Goal: Information Seeking & Learning: Check status

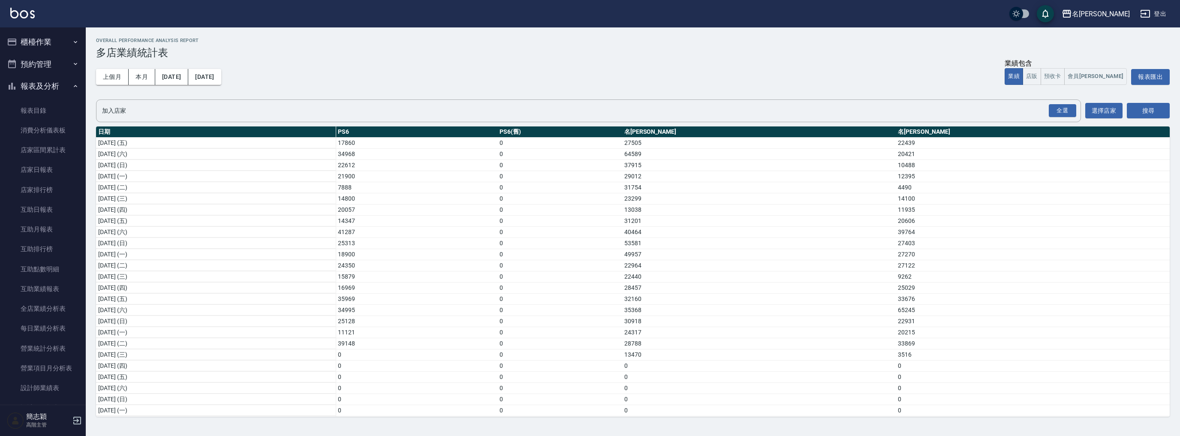
scroll to position [672, 0]
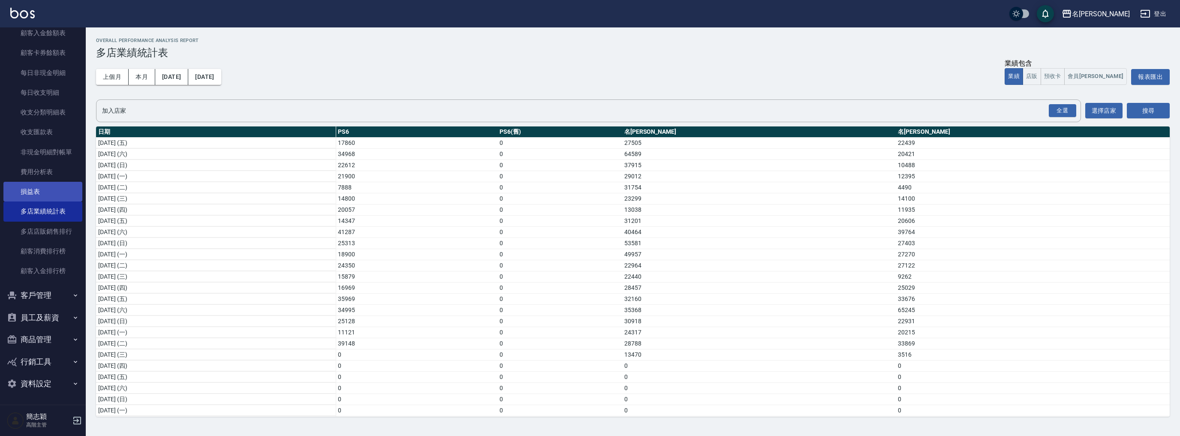
click at [52, 193] on link "損益表" at bounding box center [42, 192] width 79 height 20
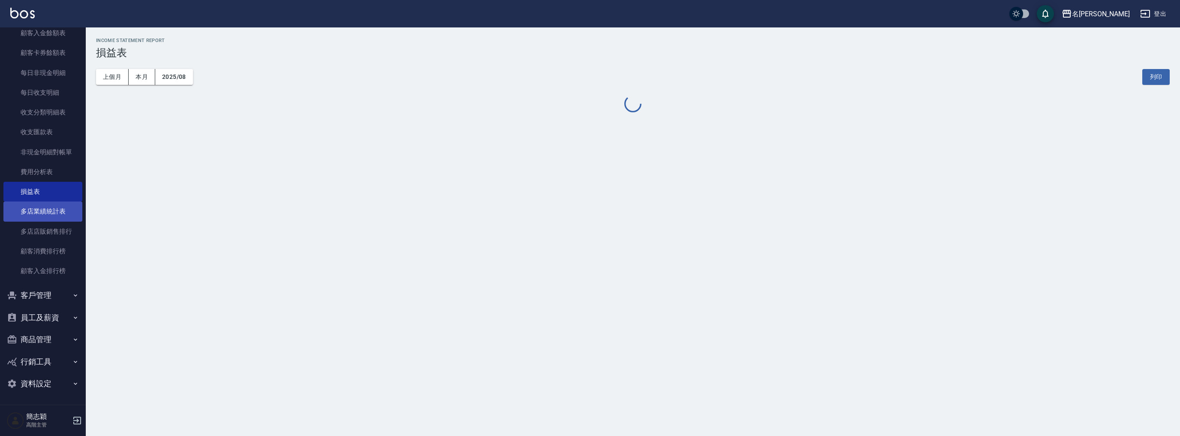
click at [53, 215] on link "多店業績統計表" at bounding box center [42, 211] width 79 height 20
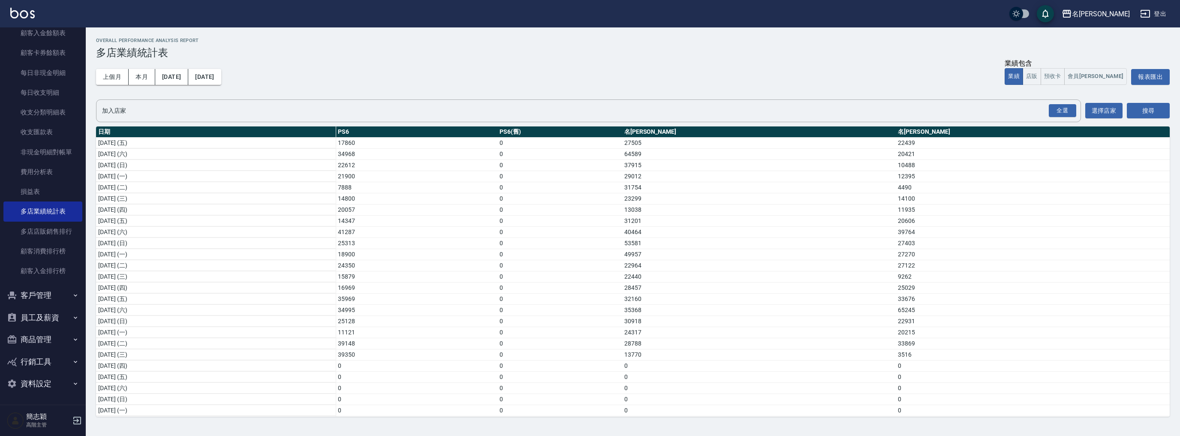
scroll to position [113, 0]
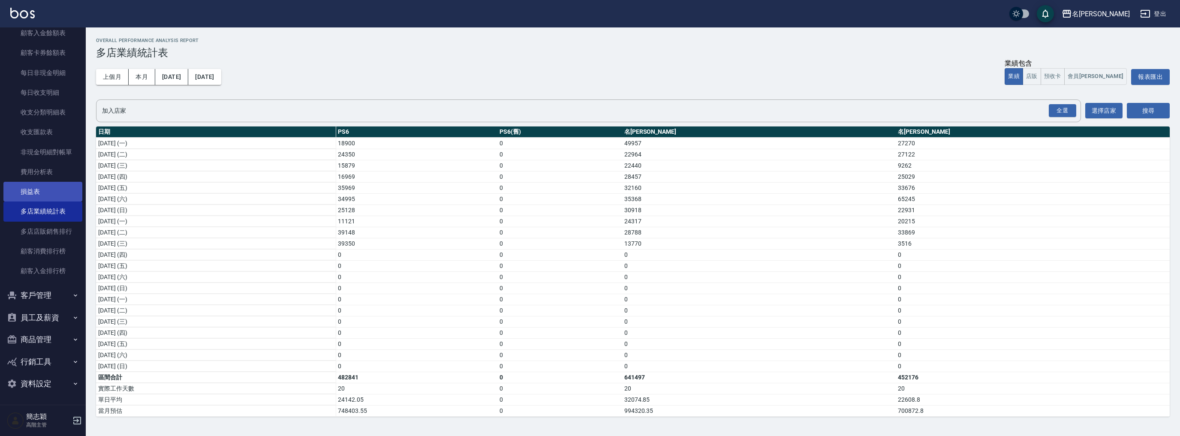
click at [48, 198] on link "損益表" at bounding box center [42, 192] width 79 height 20
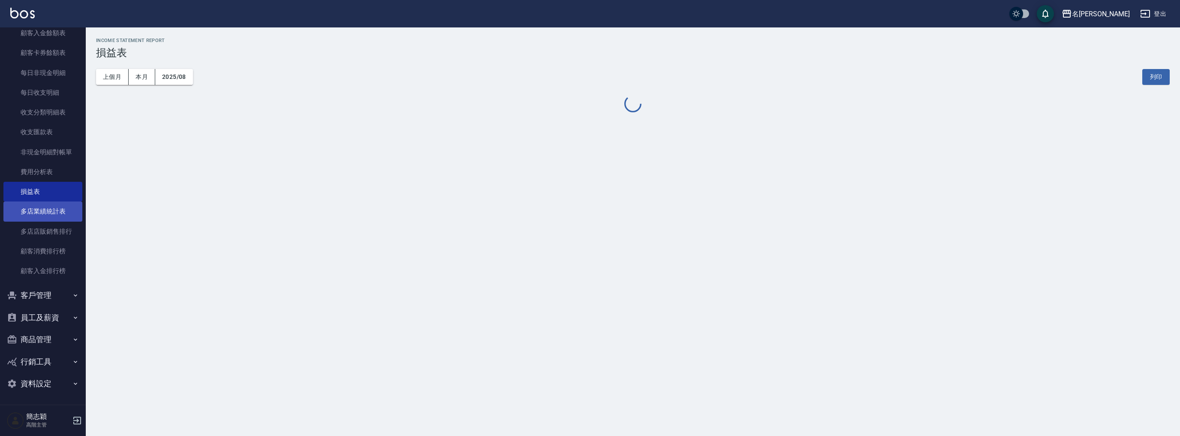
click at [46, 215] on link "多店業績統計表" at bounding box center [42, 211] width 79 height 20
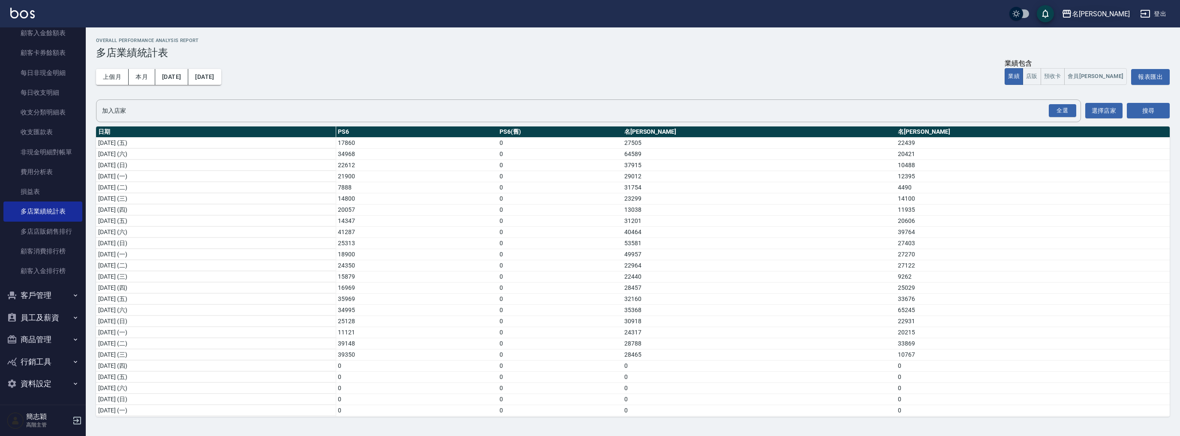
click at [1117, 16] on div "名[PERSON_NAME]" at bounding box center [1101, 14] width 58 height 11
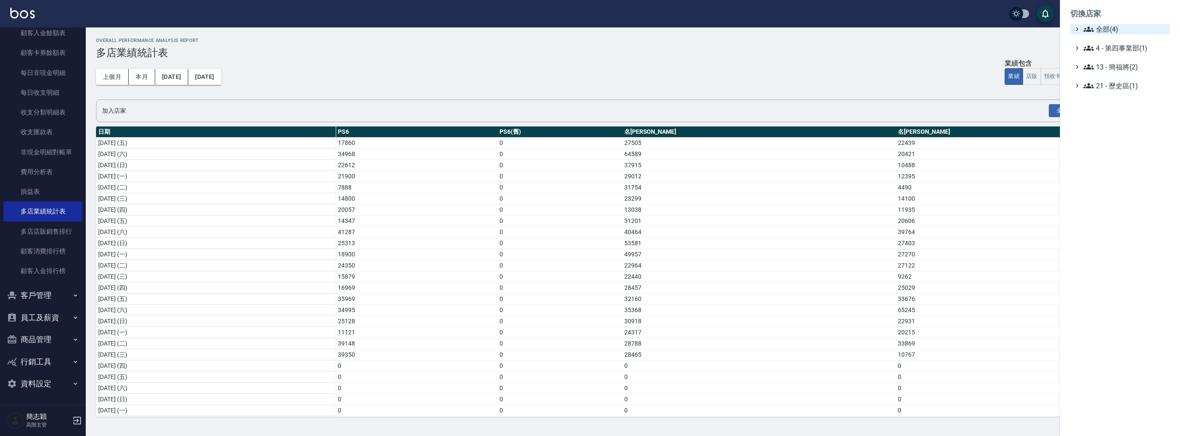
click at [1110, 26] on span "全部(4)" at bounding box center [1124, 29] width 83 height 10
click at [1113, 39] on span "PS6" at bounding box center [1124, 39] width 84 height 10
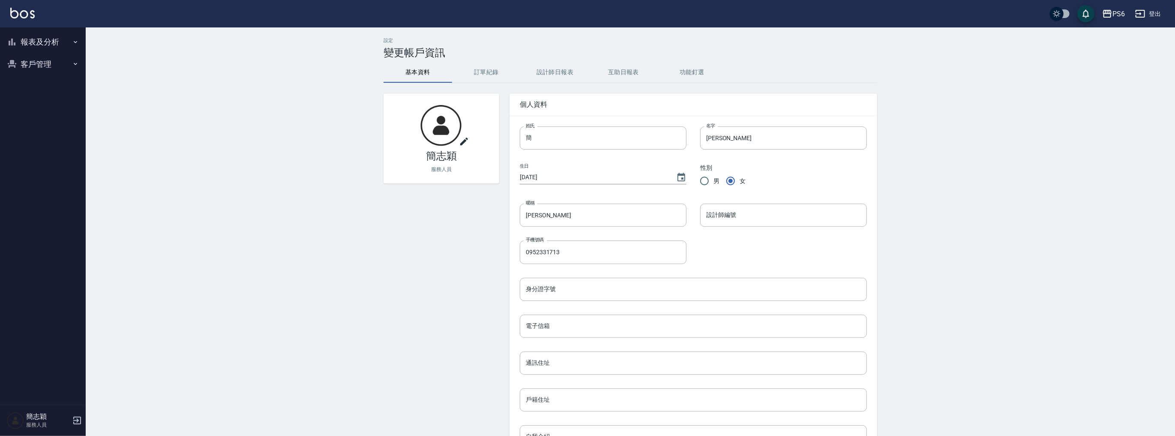
click at [42, 37] on button "報表及分析" at bounding box center [42, 42] width 79 height 22
click at [41, 90] on link "店家日報表" at bounding box center [42, 86] width 79 height 20
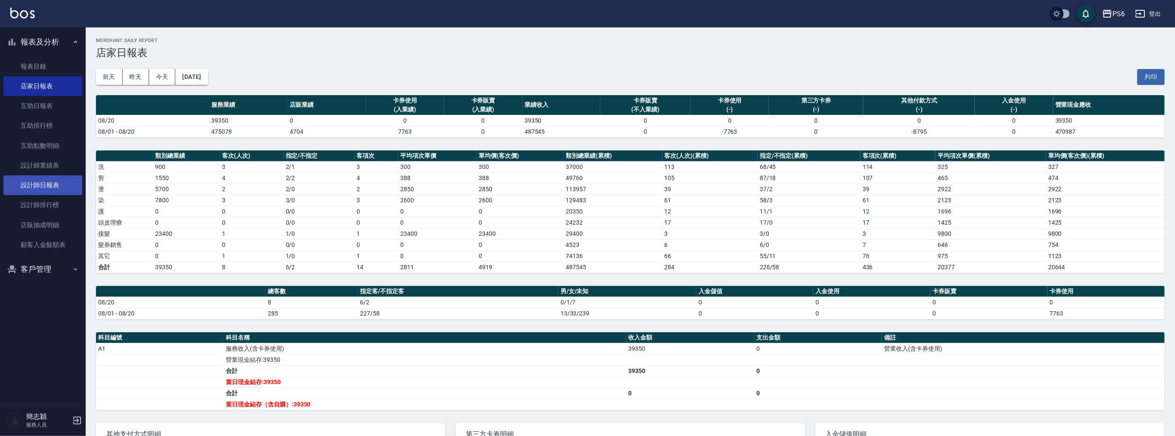
click at [51, 192] on link "設計師日報表" at bounding box center [42, 185] width 79 height 20
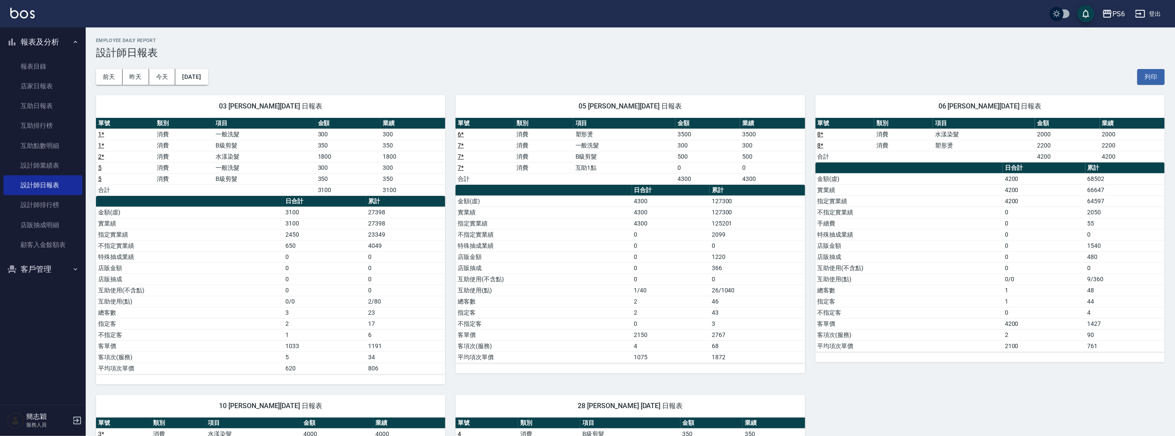
click at [1119, 12] on div "PS6" at bounding box center [1119, 14] width 12 height 11
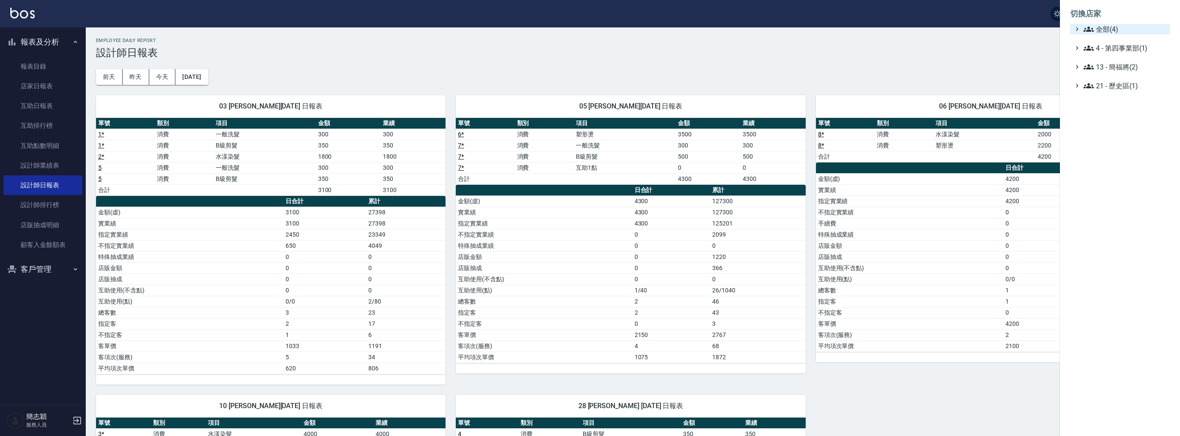
click at [1106, 24] on ul "切換店家 全部(4) 4 - 第四事業部(1) 13 - 簡福將(2) 21 - 歷史區(1)" at bounding box center [1120, 47] width 120 height 94
click at [1102, 31] on span "全部(4)" at bounding box center [1124, 29] width 83 height 10
click at [1110, 69] on span "名[PERSON_NAME]" at bounding box center [1124, 68] width 84 height 10
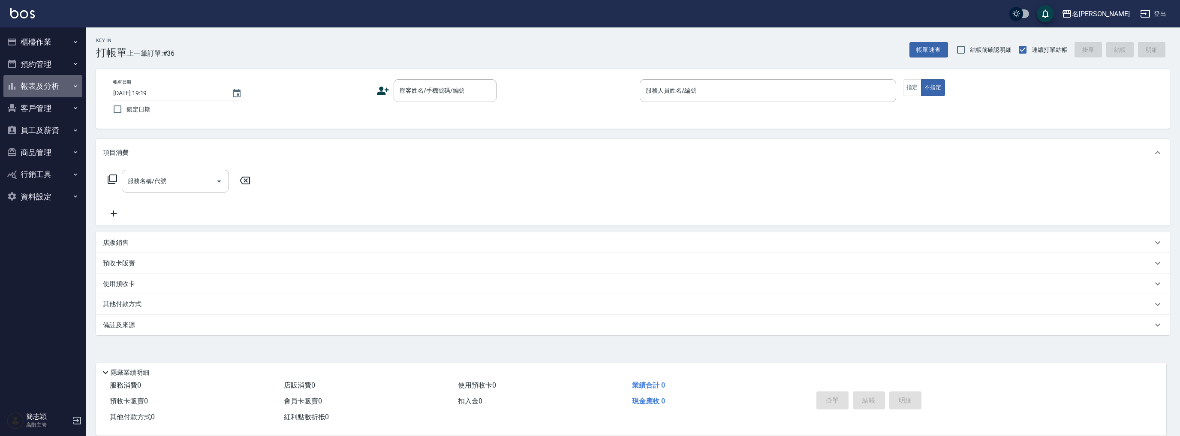
click at [48, 86] on button "報表及分析" at bounding box center [42, 86] width 79 height 22
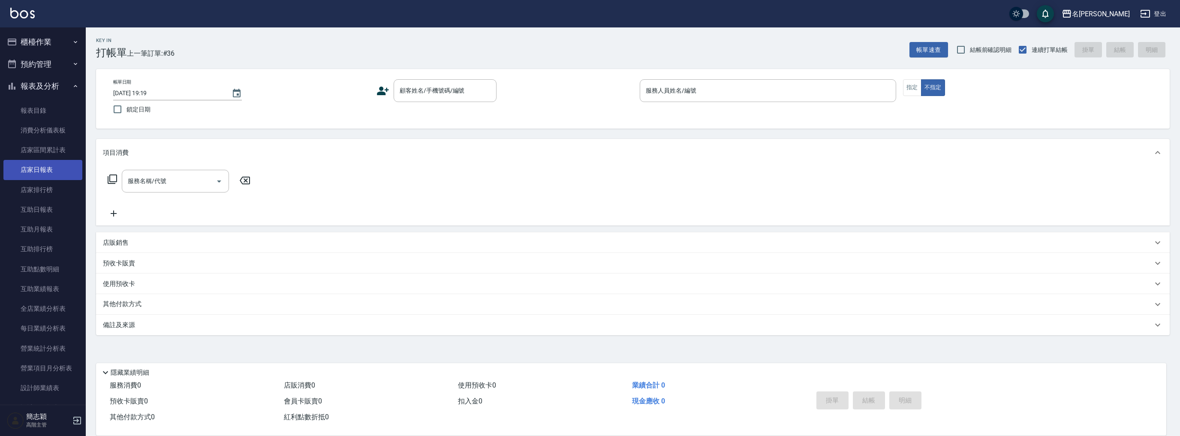
click at [51, 173] on link "店家日報表" at bounding box center [42, 170] width 79 height 20
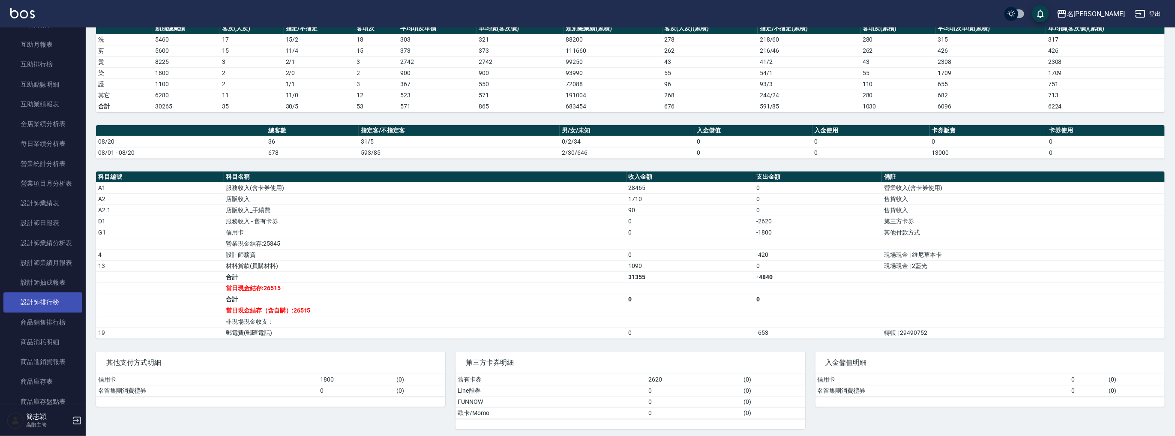
scroll to position [240, 0]
click at [54, 167] on link "設計師日報表" at bounding box center [42, 168] width 79 height 20
